Goal: Complete application form

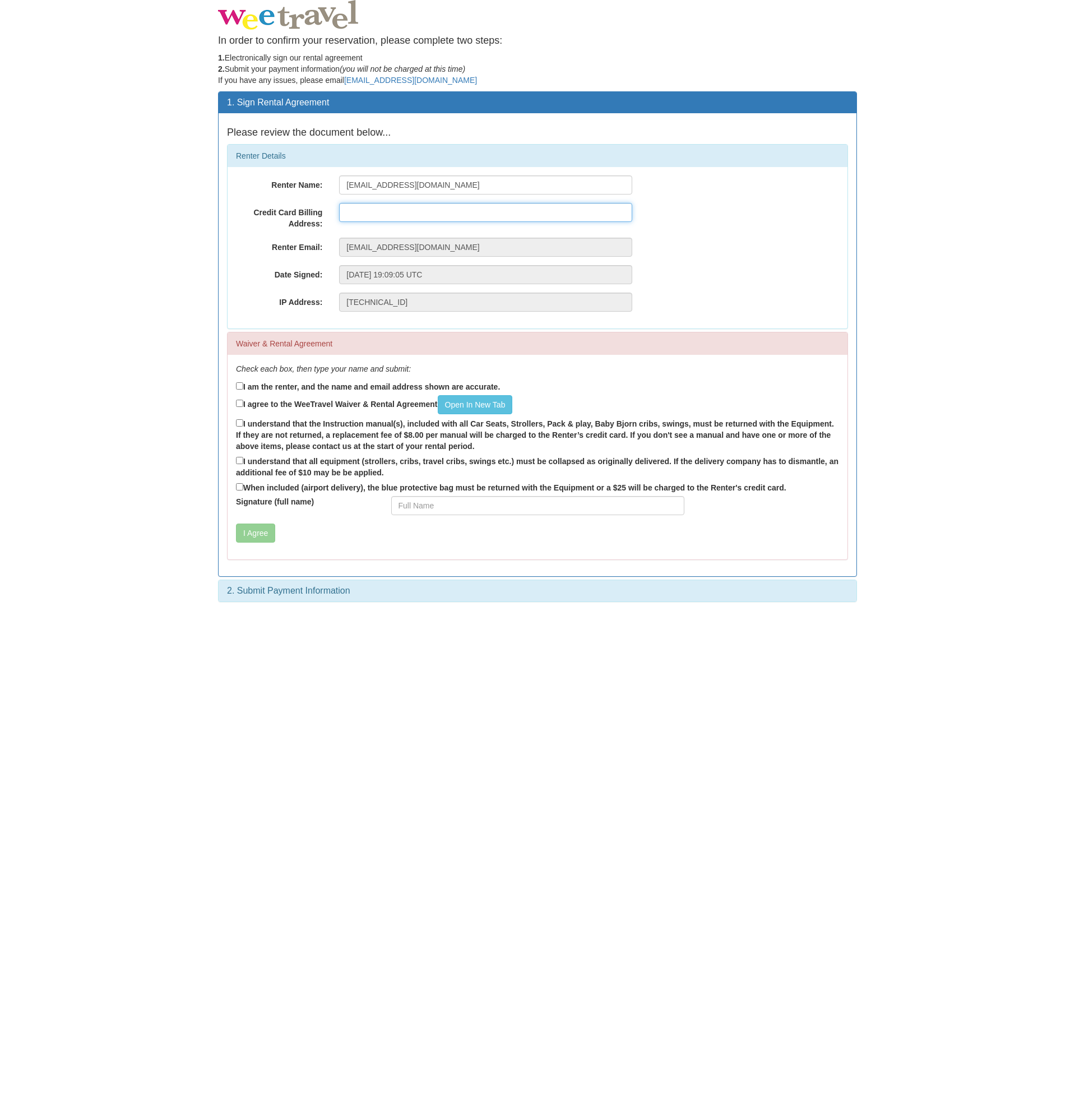
click at [377, 215] on input "text" at bounding box center [486, 212] width 293 height 19
click at [318, 388] on label "I am the renter, and the name and email address shown are accurate." at bounding box center [368, 386] width 264 height 13
click at [243, 388] on input "I am the renter, and the name and email address shown are accurate." at bounding box center [239, 386] width 7 height 7
checkbox input "true"
click at [460, 407] on link "Open In New Tab" at bounding box center [476, 404] width 75 height 19
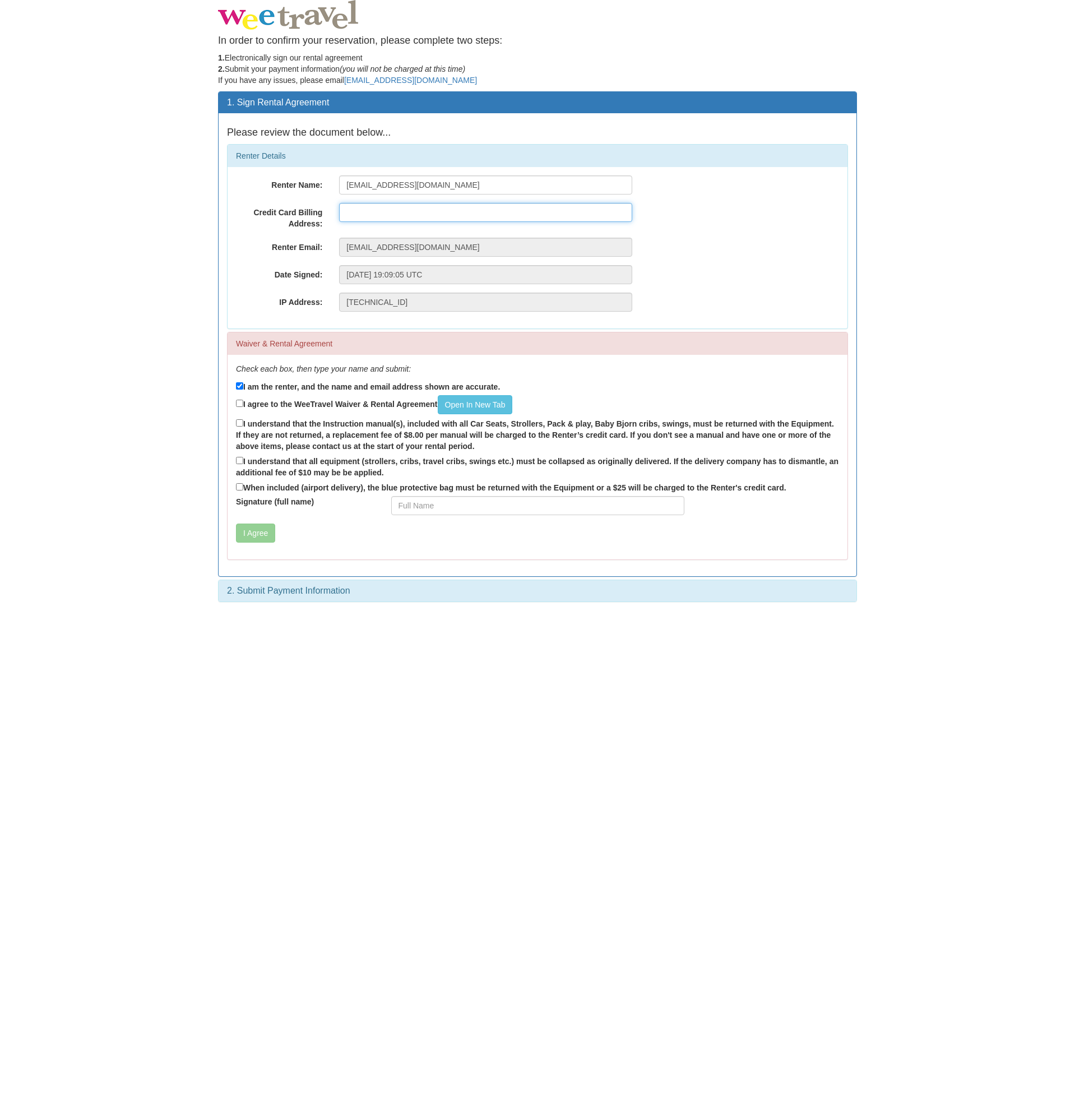
click at [392, 212] on input "text" at bounding box center [486, 212] width 293 height 19
type input "23"
click at [308, 402] on label "I agree to the WeeTravel Waiver & Rental Agreement Open In [GEOGRAPHIC_DATA]" at bounding box center [374, 404] width 276 height 19
click at [243, 402] on input "I agree to the WeeTravel Waiver & Rental Agreement Open In [GEOGRAPHIC_DATA]" at bounding box center [239, 403] width 7 height 7
checkbox input "true"
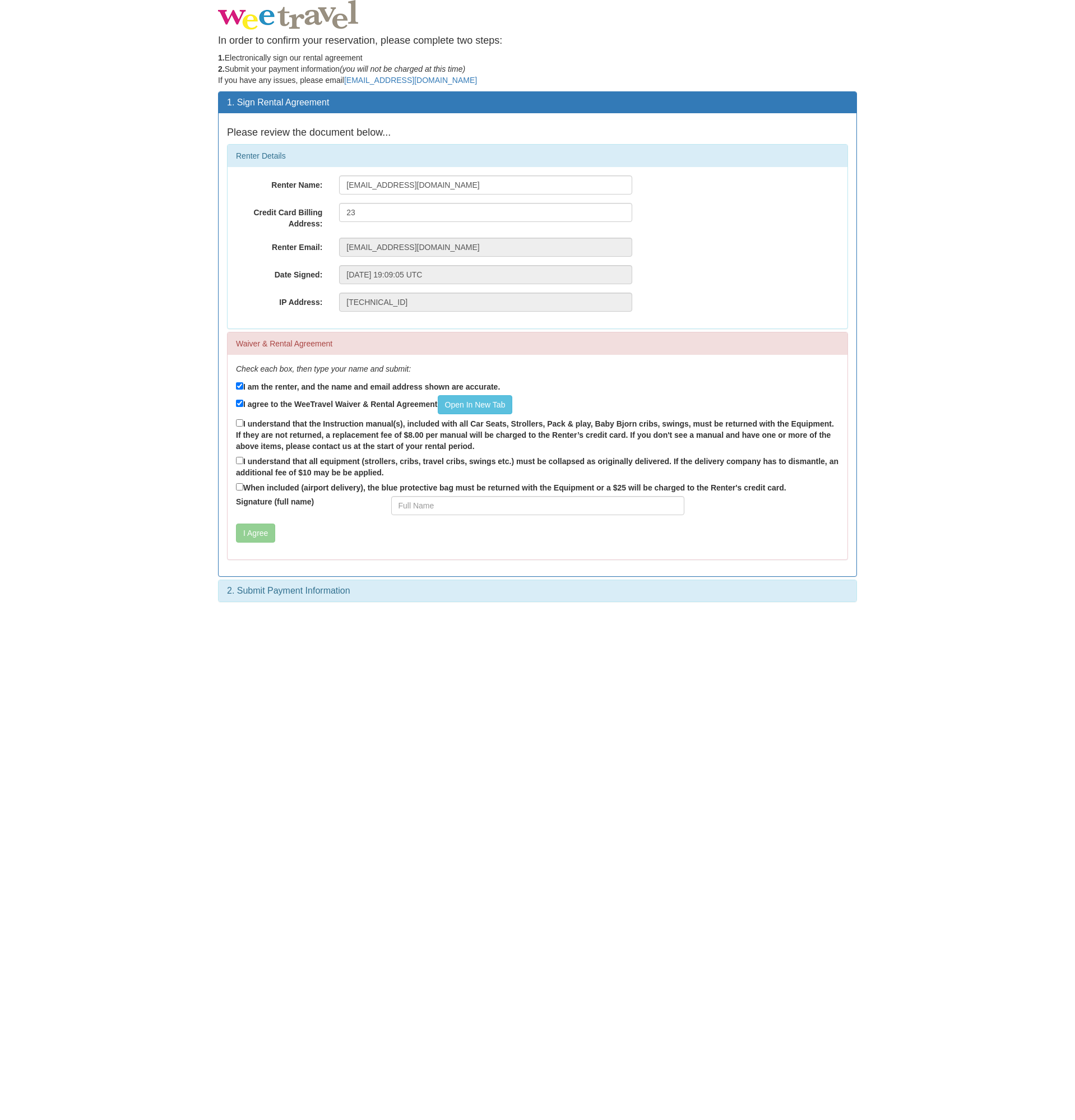
click at [322, 429] on label "I understand that the Instruction manual(s), included with all Car Seats, Strol…" at bounding box center [538, 434] width 603 height 35
click at [243, 427] on input "I understand that the Instruction manual(s), included with all Car Seats, Strol…" at bounding box center [239, 423] width 7 height 7
checkbox input "true"
click at [382, 459] on label "I understand that all equipment (strollers, cribs, travel cribs, swings etc.) m…" at bounding box center [538, 466] width 603 height 23
click at [243, 459] on input "I understand that all equipment (strollers, cribs, travel cribs, swings etc.) m…" at bounding box center [239, 460] width 7 height 7
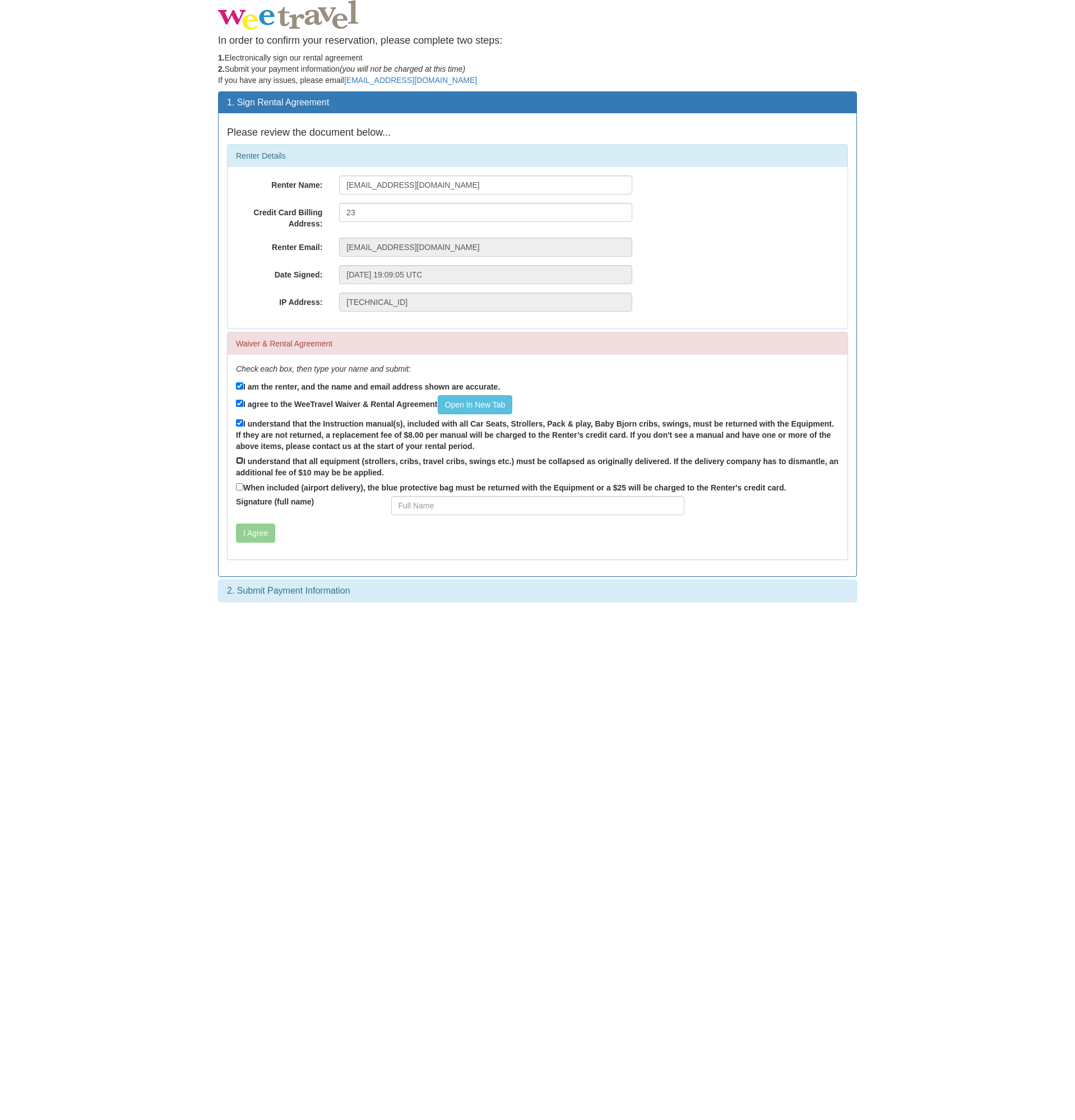
checkbox input "true"
click at [321, 485] on label "When included (airport delivery), the blue protective bag must be returned with…" at bounding box center [511, 487] width 551 height 13
click at [243, 485] on input "When included (airport delivery), the blue protective bag must be returned with…" at bounding box center [239, 487] width 7 height 7
checkbox input "true"
click at [395, 218] on input "23" at bounding box center [486, 212] width 293 height 19
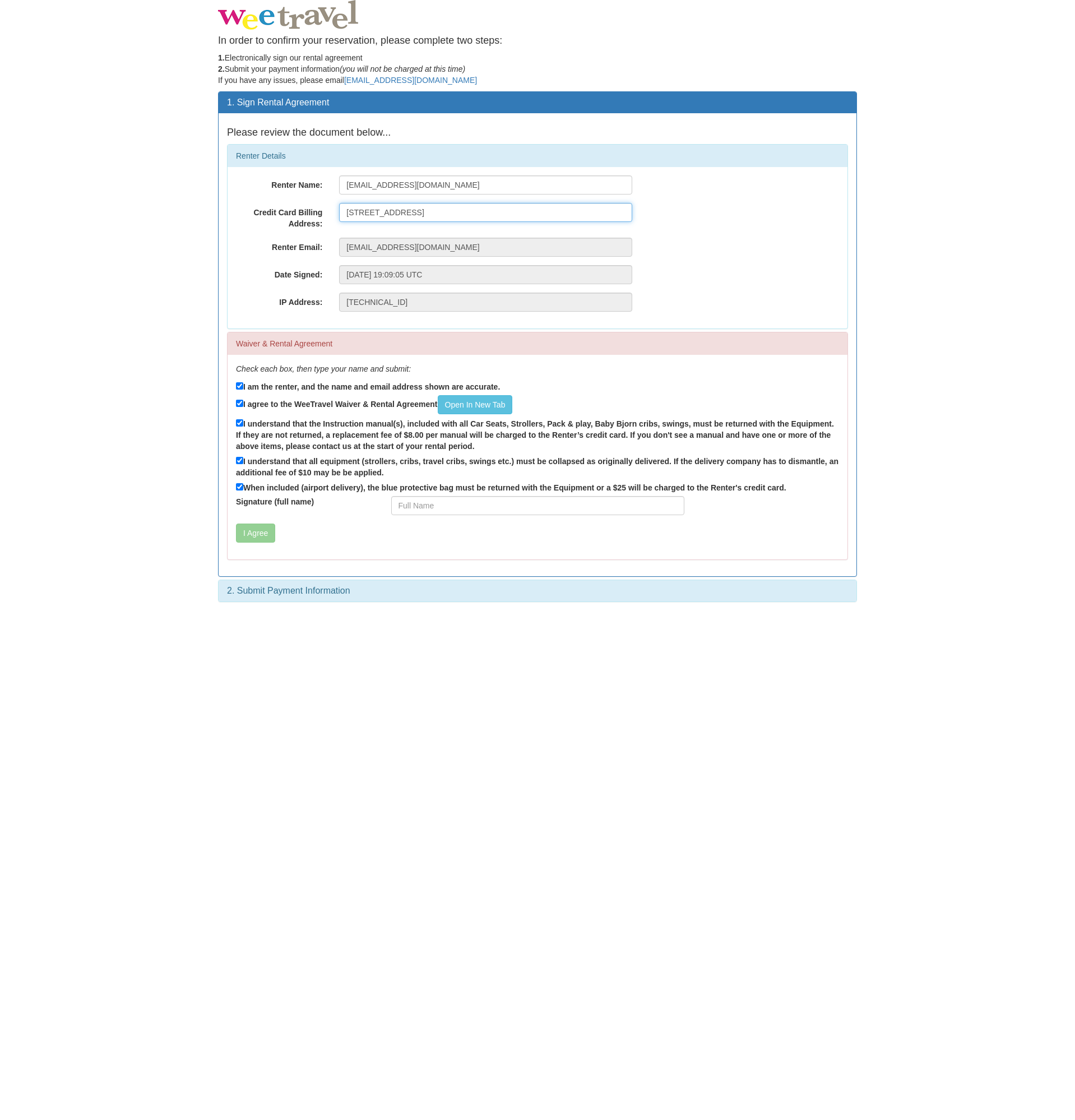
type input "[STREET_ADDRESS]"
click at [649, 501] on input "Signature (full name)" at bounding box center [538, 505] width 293 height 19
type input "[PERSON_NAME]"
click at [263, 527] on button "I Agree" at bounding box center [255, 533] width 39 height 19
